Goal: Contribute content

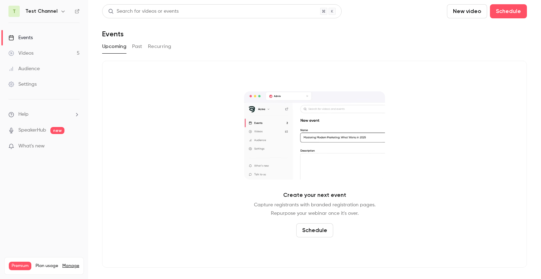
click at [29, 84] on div "Settings" at bounding box center [22, 84] width 28 height 7
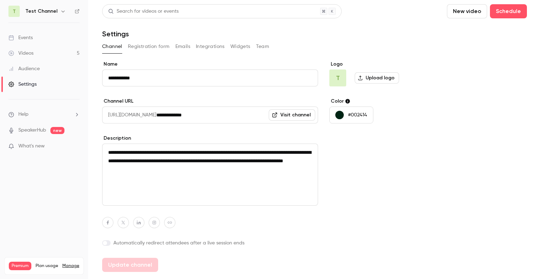
click at [44, 70] on link "Audience" at bounding box center [44, 69] width 88 height 16
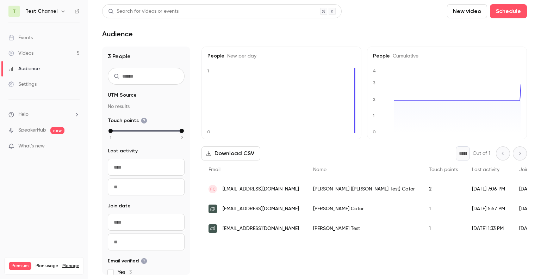
click at [36, 130] on link "SpeakerHub" at bounding box center [32, 130] width 28 height 7
click at [75, 12] on icon at bounding box center [77, 11] width 5 height 5
click at [39, 36] on link "Events" at bounding box center [44, 38] width 88 height 16
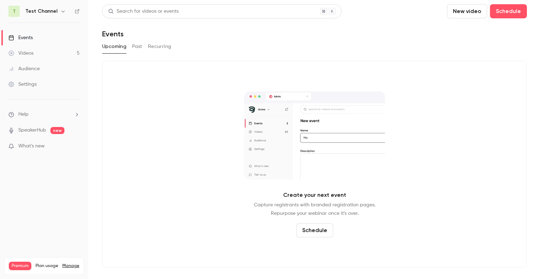
drag, startPoint x: 48, startPoint y: 12, endPoint x: 56, endPoint y: 14, distance: 7.8
click at [52, 14] on h6 "Test Channel" at bounding box center [41, 11] width 32 height 7
click at [60, 12] on icon "button" at bounding box center [63, 11] width 6 height 6
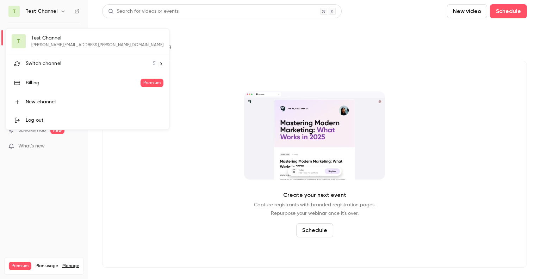
click at [50, 197] on div at bounding box center [270, 139] width 541 height 279
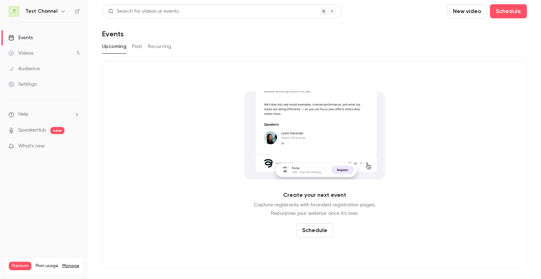
click at [36, 84] on div "Settings" at bounding box center [22, 84] width 28 height 7
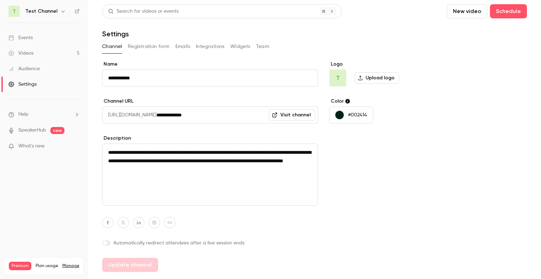
click at [29, 71] on div "Audience" at bounding box center [23, 68] width 31 height 7
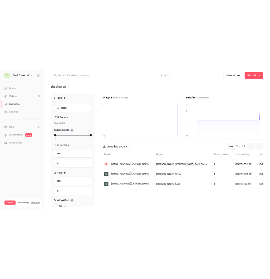
scroll to position [32, 0]
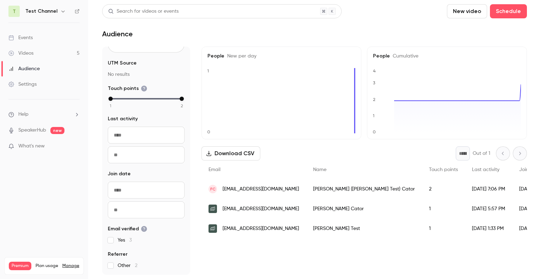
click at [30, 116] on li "Help" at bounding box center [43, 114] width 71 height 7
click at [60, 11] on div at bounding box center [270, 139] width 541 height 279
click at [60, 9] on icon "button" at bounding box center [63, 11] width 6 height 6
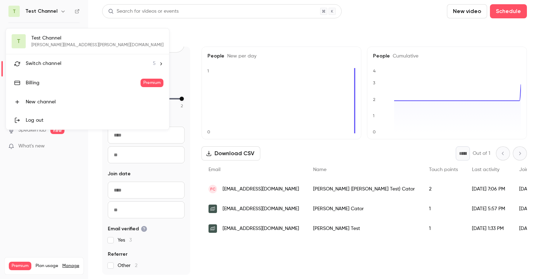
click at [58, 169] on div at bounding box center [270, 139] width 541 height 279
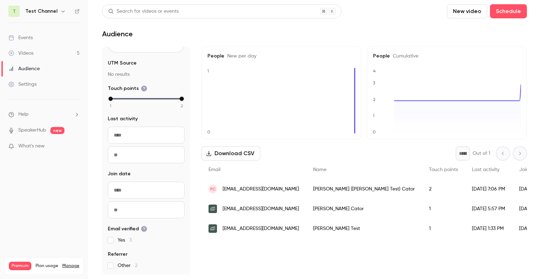
click at [36, 40] on link "Events" at bounding box center [44, 38] width 88 height 16
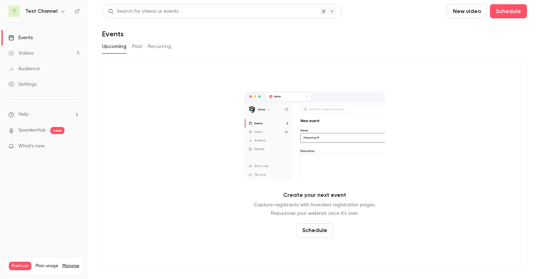
click at [24, 73] on link "Audience" at bounding box center [44, 69] width 88 height 16
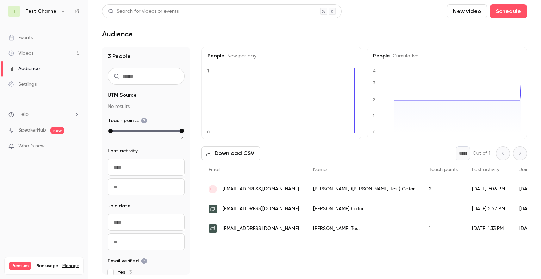
click at [470, 14] on button "New video" at bounding box center [467, 11] width 40 height 14
click at [480, 33] on div "Record" at bounding box center [494, 30] width 54 height 7
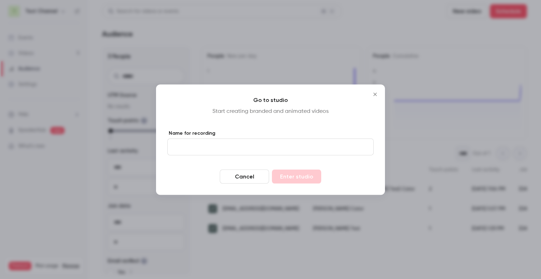
click at [239, 152] on input "Name for recording" at bounding box center [270, 146] width 206 height 17
type input "****"
click at [304, 177] on button "Enter studio" at bounding box center [296, 176] width 49 height 14
